Goal: Task Accomplishment & Management: Manage account settings

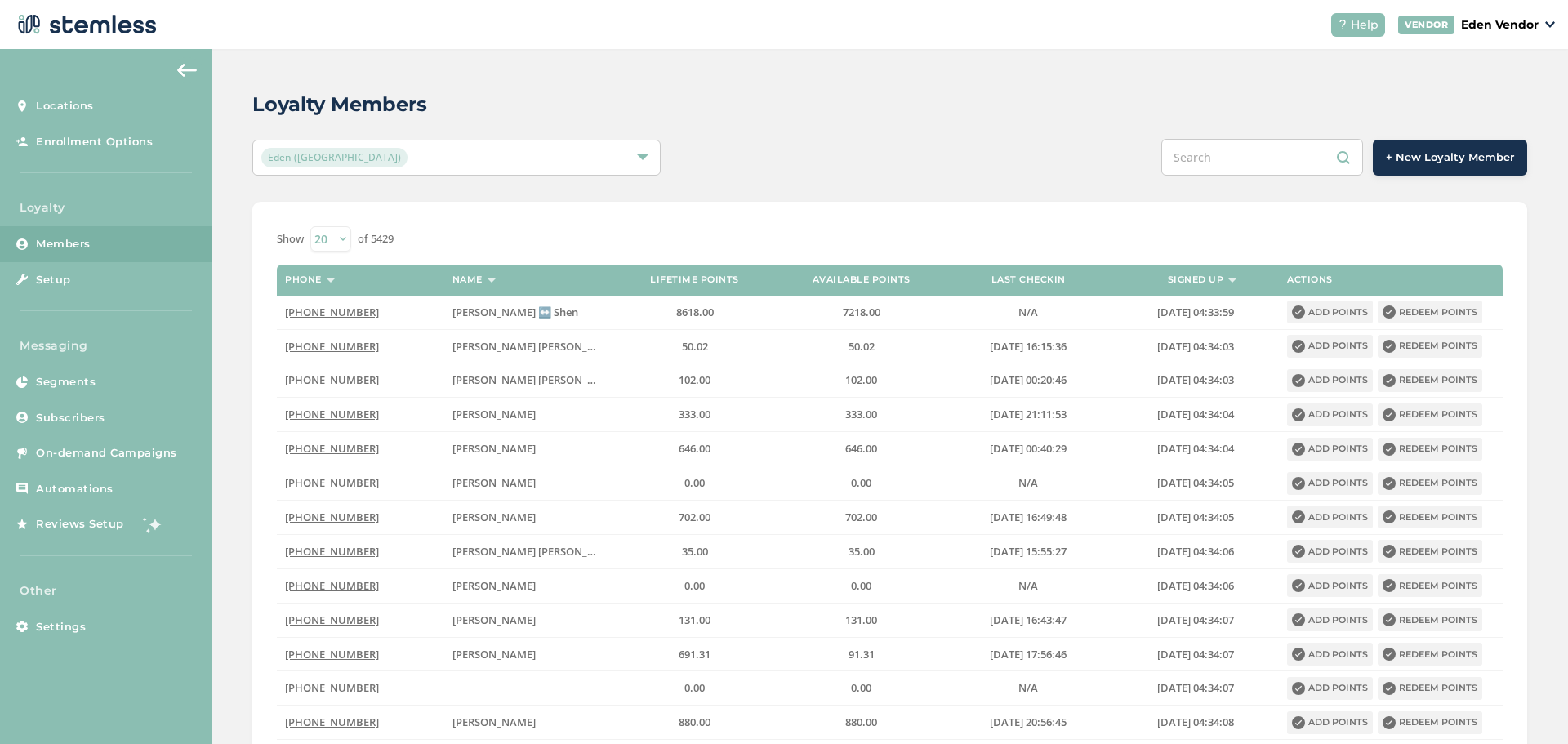
click at [1243, 165] on input "text" at bounding box center [1261, 158] width 201 height 37
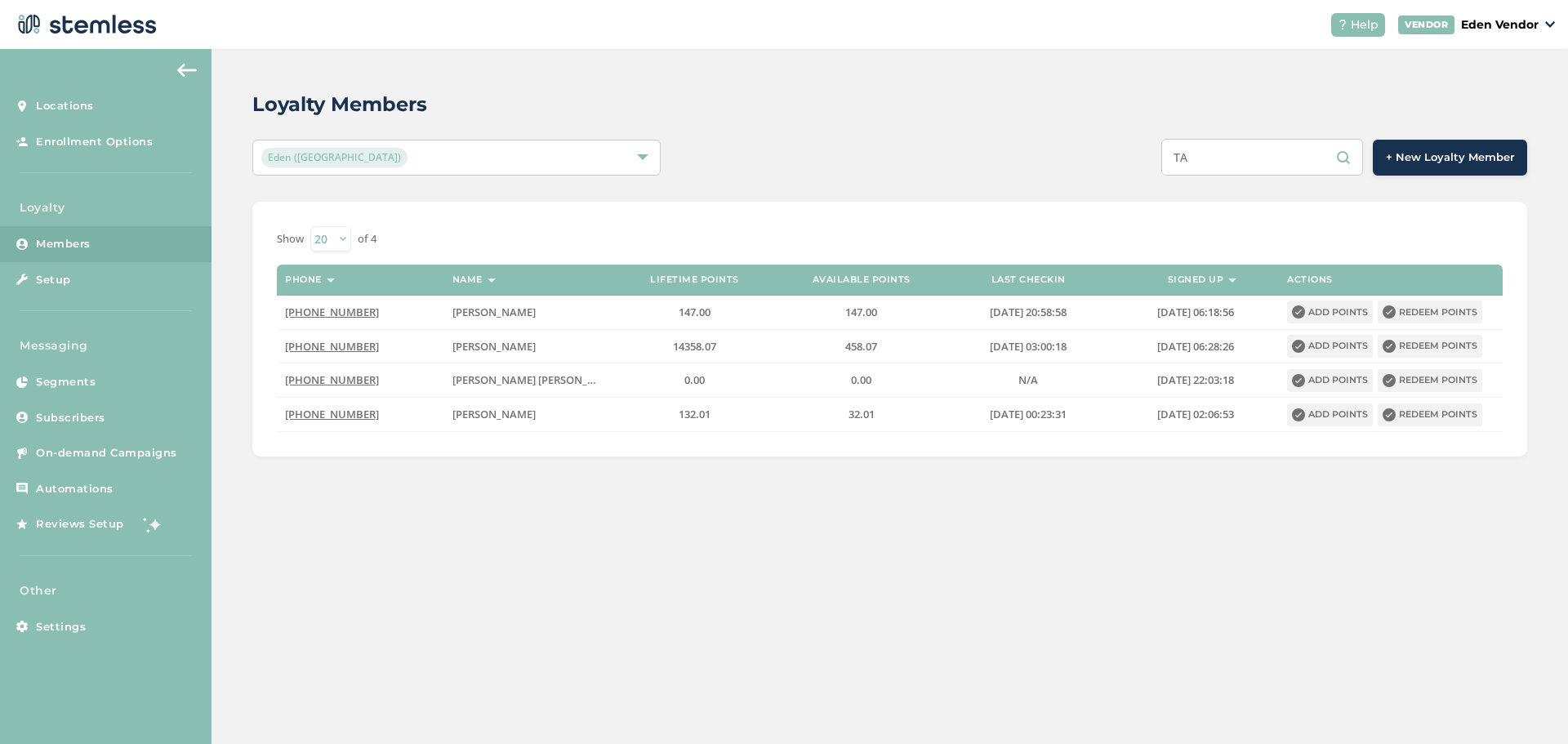
type input "T"
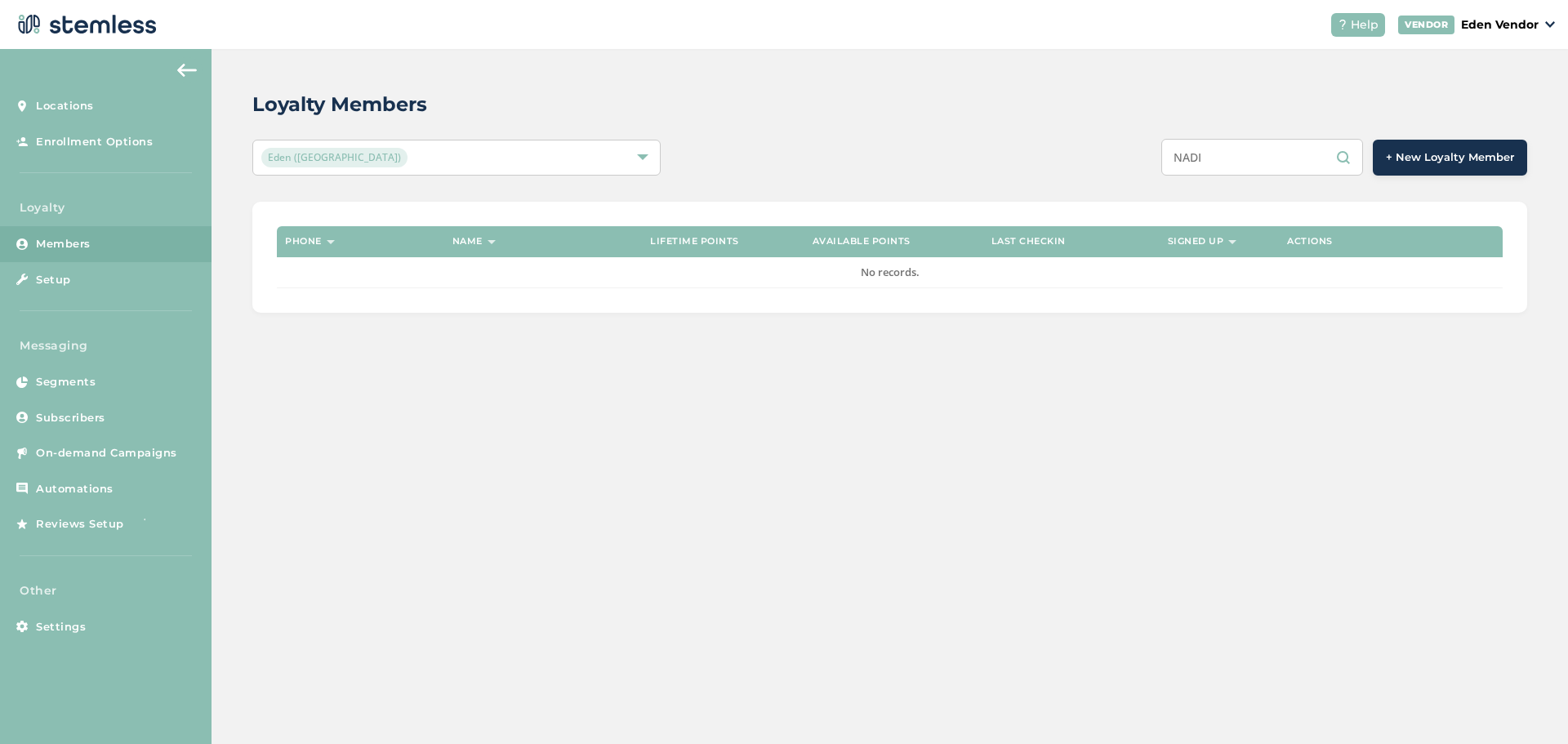
type input "[PERSON_NAME]"
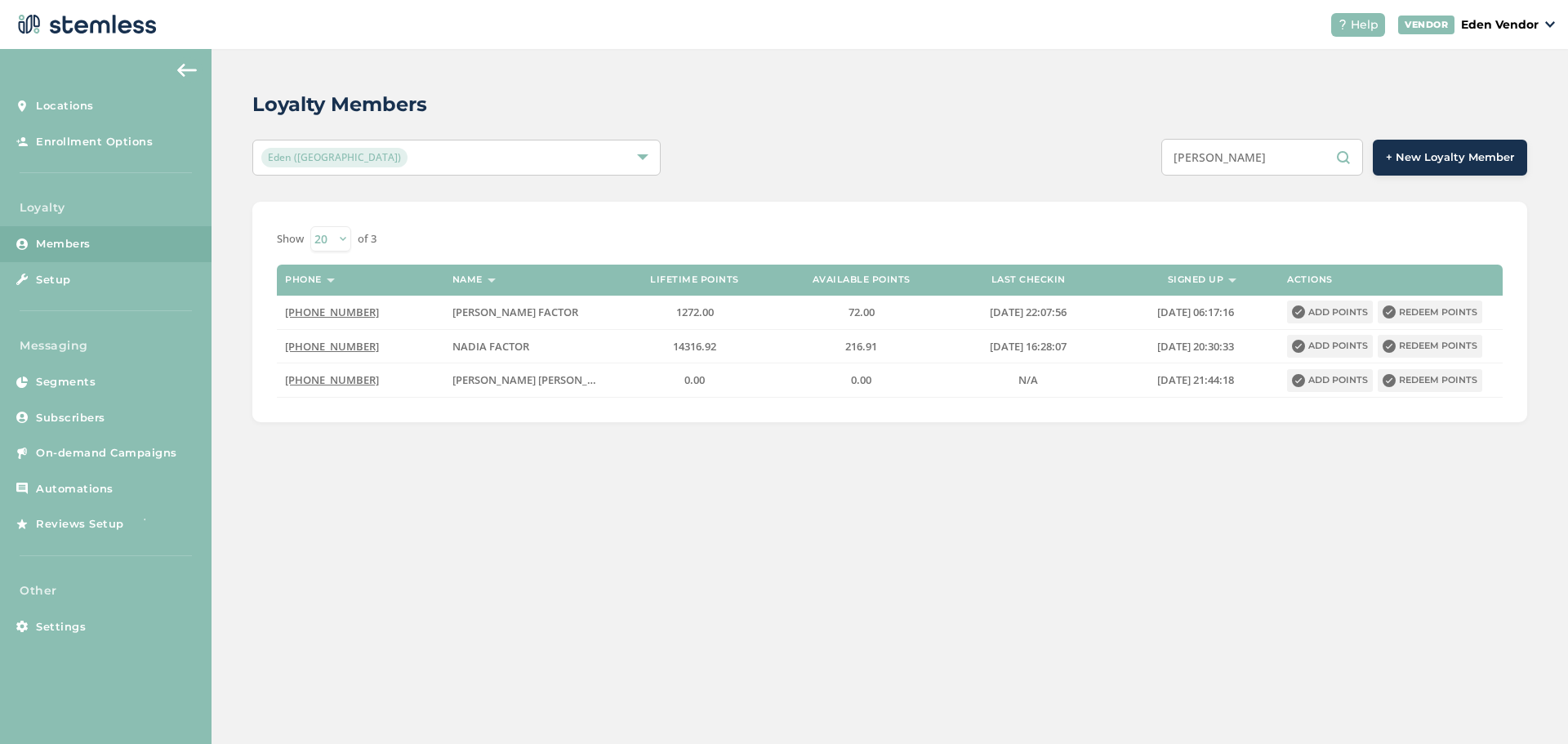
drag, startPoint x: 1266, startPoint y: 155, endPoint x: 794, endPoint y: 232, distance: 478.2
click at [750, 207] on div "Loyalty Members Eden (Okmulgee) [PERSON_NAME] + New Loyalty Member Show [PHONE_…" at bounding box center [889, 256] width 1357 height 414
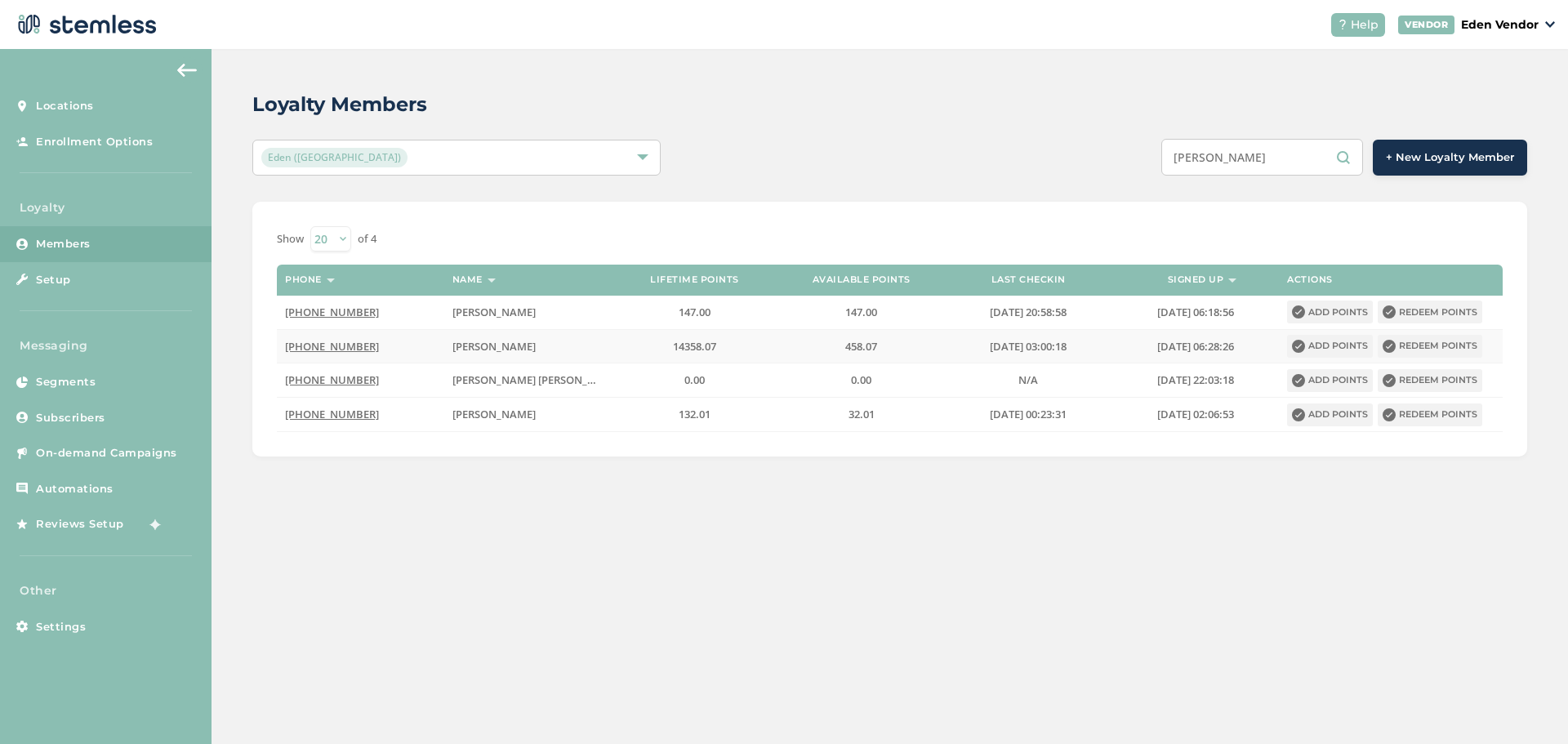
type input "[PERSON_NAME]"
click at [1389, 341] on icon at bounding box center [1389, 346] width 13 height 13
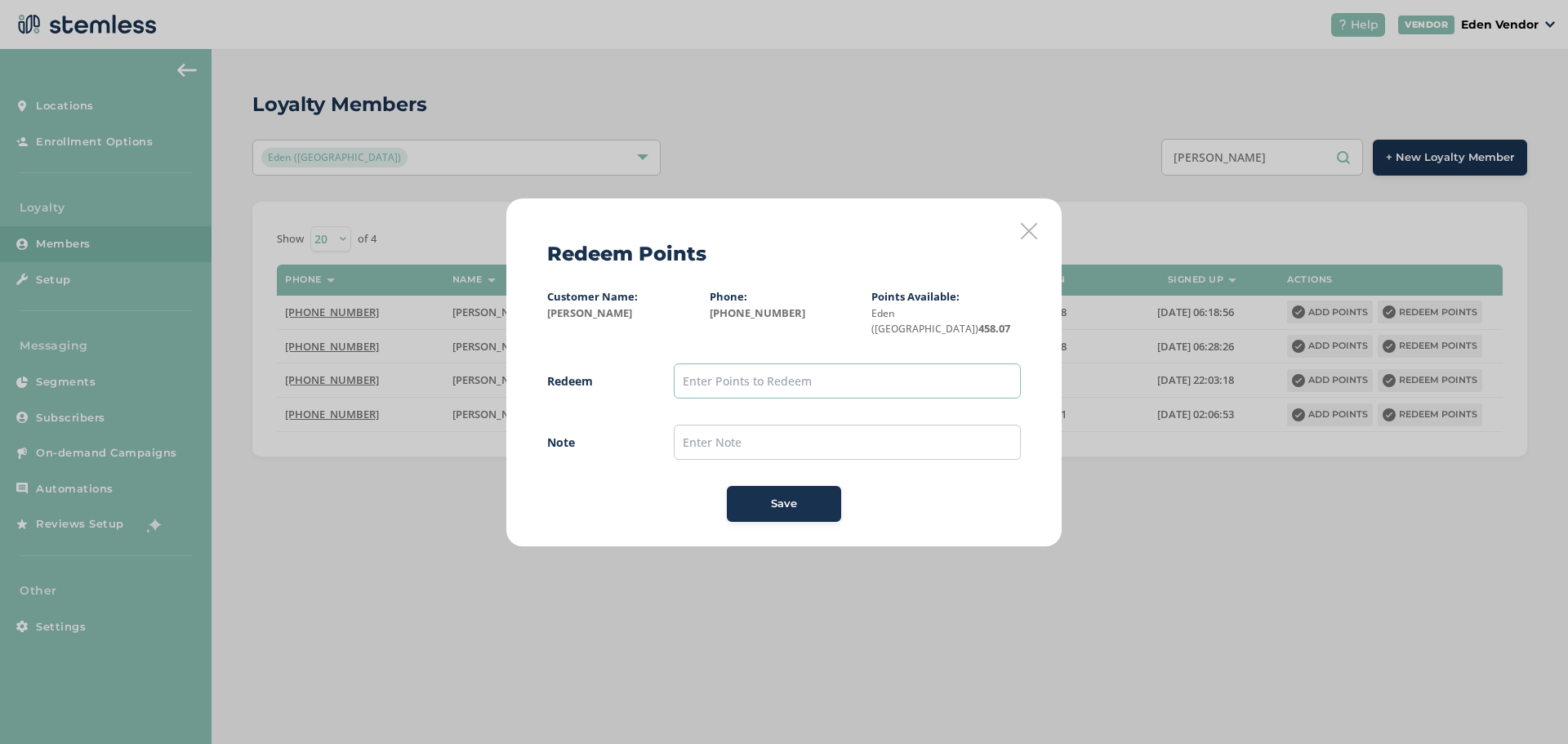
drag, startPoint x: 760, startPoint y: 369, endPoint x: 784, endPoint y: 371, distance: 24.1
click at [760, 369] on input "text" at bounding box center [847, 381] width 347 height 35
type input "100"
click at [763, 501] on div "Save" at bounding box center [784, 504] width 88 height 17
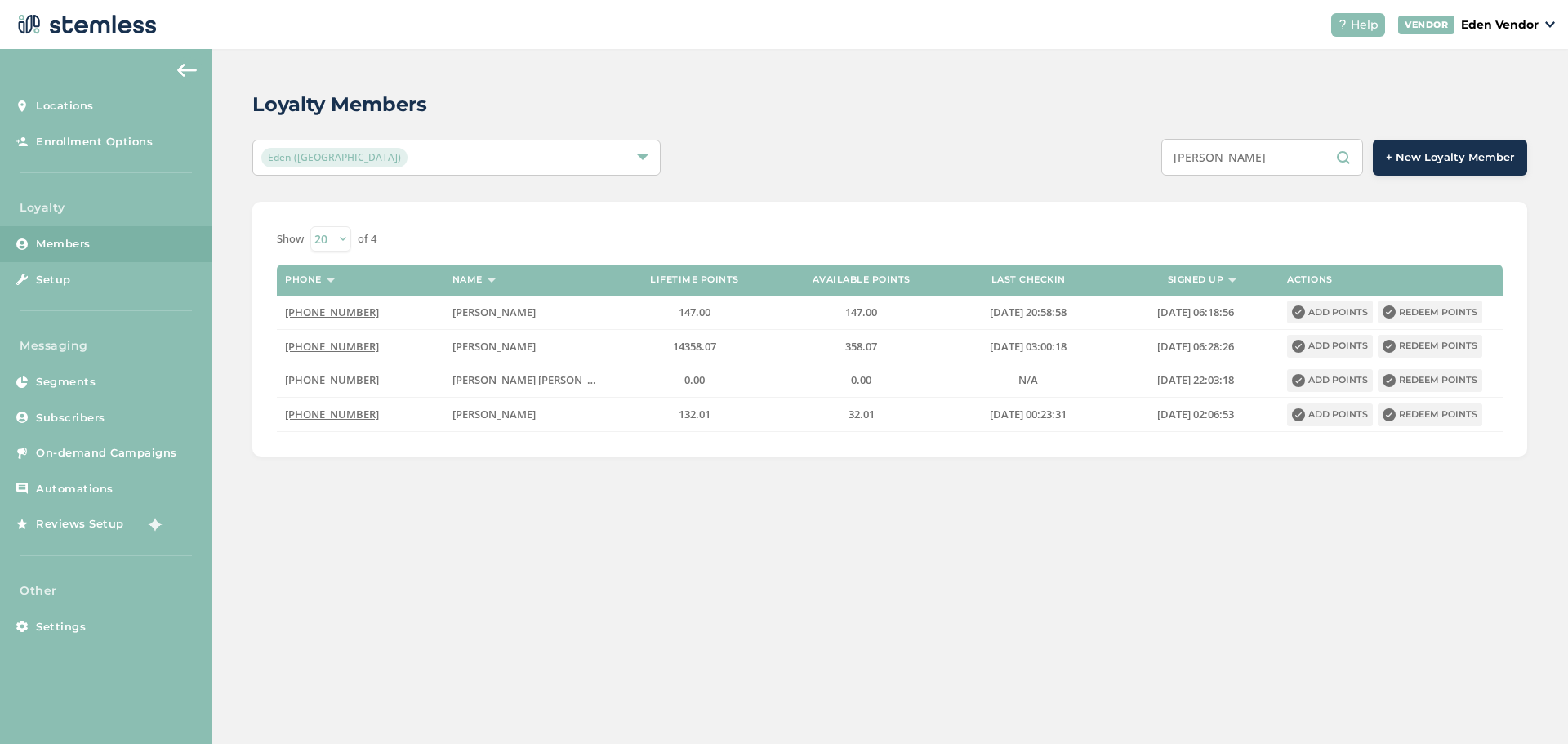
drag, startPoint x: 1240, startPoint y: 168, endPoint x: 847, endPoint y: 181, distance: 393.2
click at [1140, 168] on div "[PERSON_NAME] + New Loyalty Member" at bounding box center [1154, 158] width 743 height 37
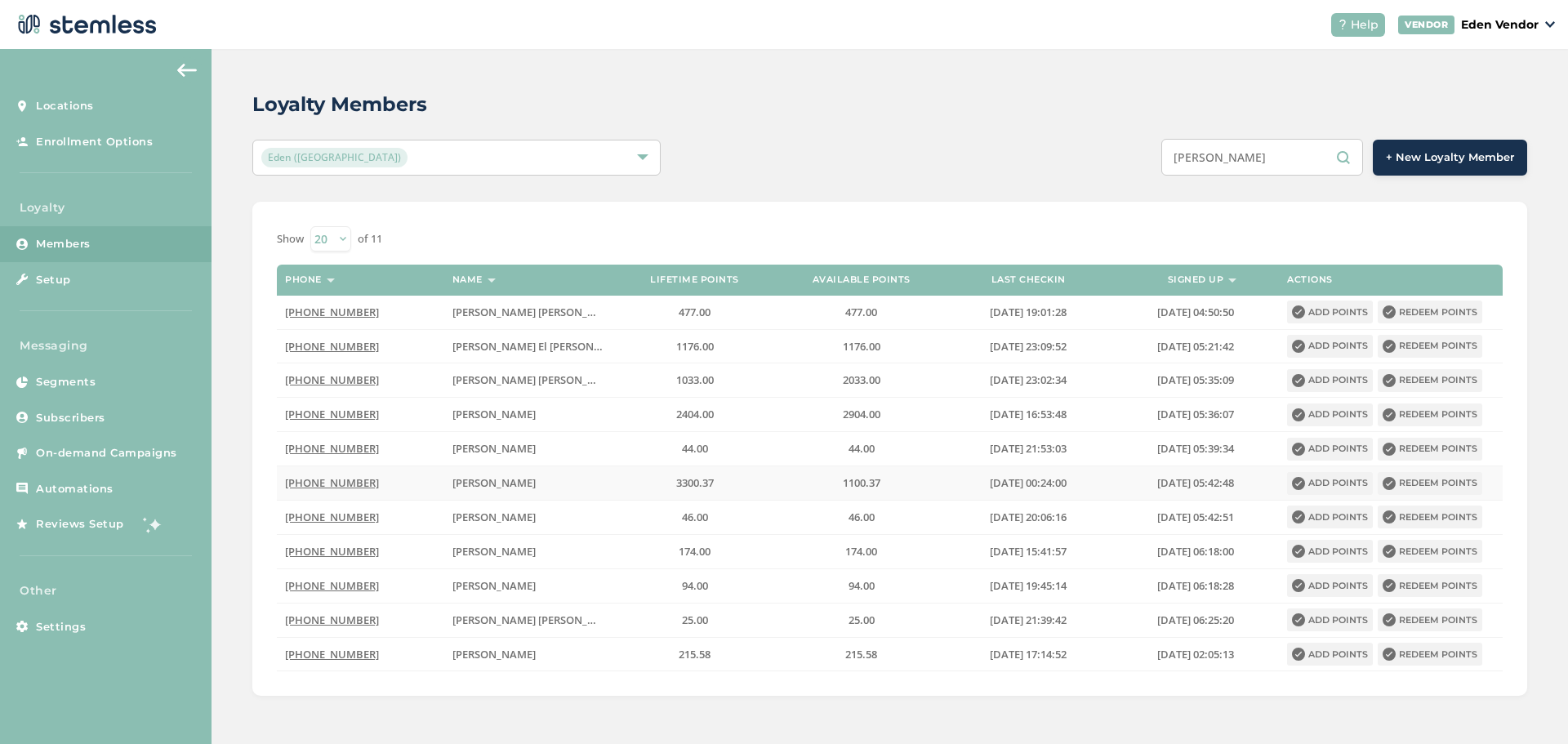
type input "[PERSON_NAME]"
click at [1433, 476] on button "Redeem points" at bounding box center [1429, 483] width 105 height 23
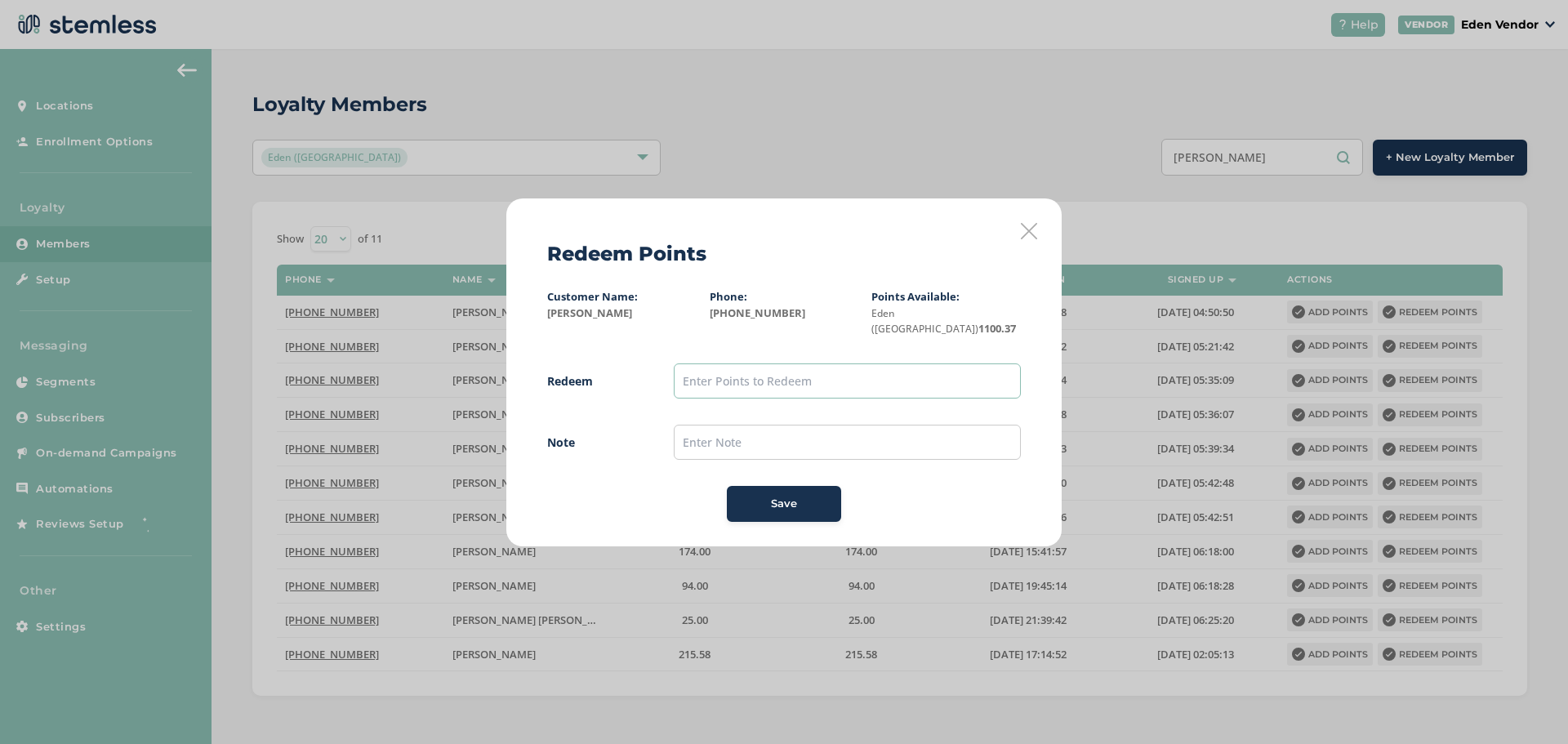
click at [770, 373] on input "text" at bounding box center [847, 381] width 347 height 35
type input "1100"
click at [796, 495] on span "Save" at bounding box center [784, 504] width 26 height 17
